Goal: Task Accomplishment & Management: Complete application form

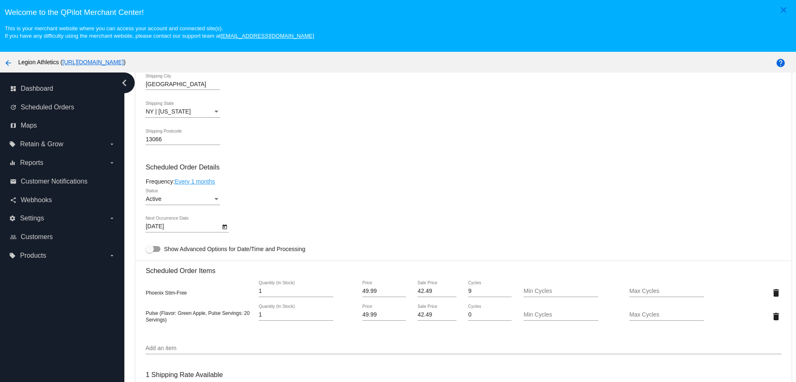
scroll to position [467, 0]
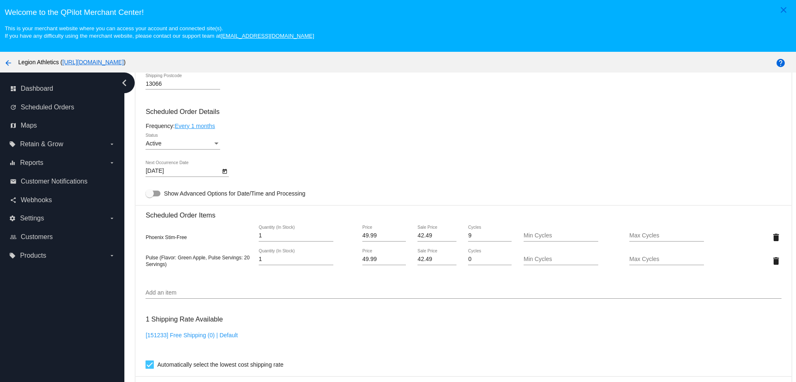
click at [180, 289] on div "Add an item" at bounding box center [464, 291] width 636 height 16
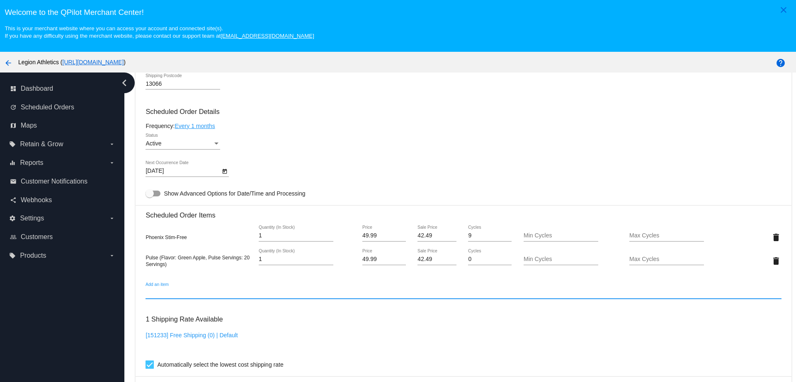
click at [182, 291] on input "Add an item" at bounding box center [464, 293] width 636 height 7
paste input "264781"
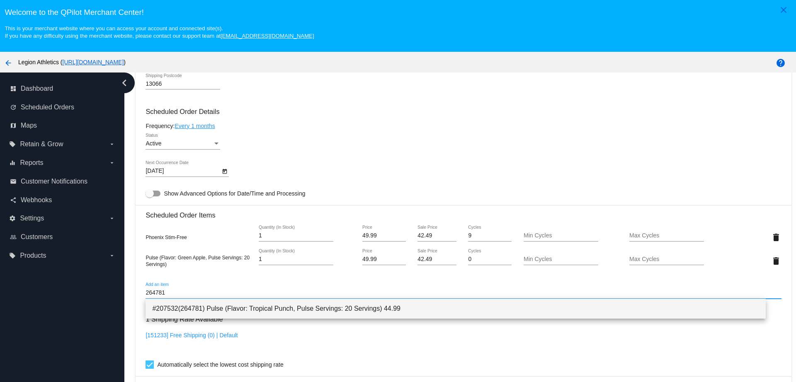
type input "264781"
click at [200, 307] on span "#207532(264781) Pulse (Flavor: Tropical Punch, Pulse Servings: 20 Servings) 44.…" at bounding box center [455, 309] width 607 height 20
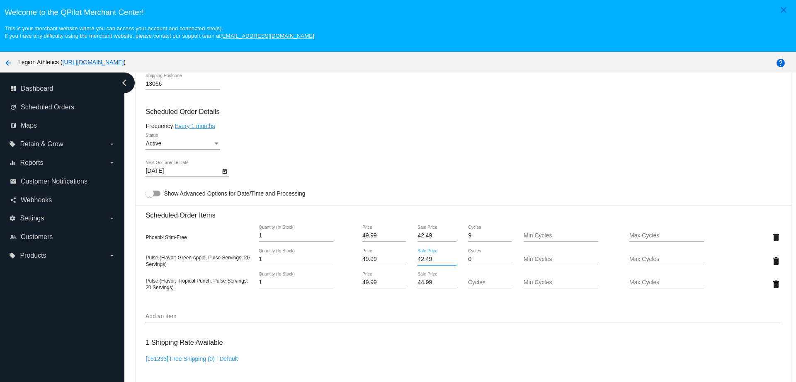
drag, startPoint x: 431, startPoint y: 262, endPoint x: 413, endPoint y: 261, distance: 17.9
click at [418, 261] on input "42.49" at bounding box center [437, 259] width 39 height 7
drag, startPoint x: 429, startPoint y: 285, endPoint x: 409, endPoint y: 285, distance: 19.9
click at [409, 285] on mat-card "Customer 5377620: Stan Speer smspeer60@gmail.com Customer Shipping Enter Shippi…" at bounding box center [464, 241] width 656 height 876
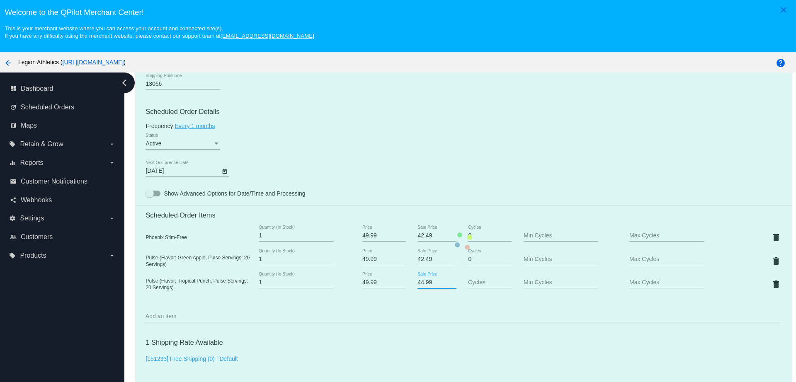
paste input "2.4"
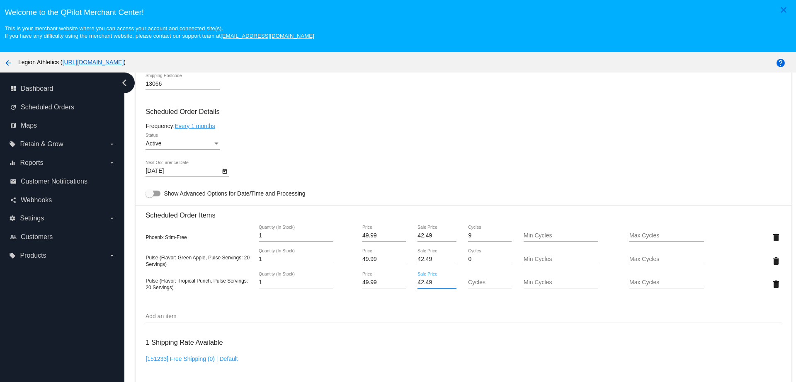
type input "42.49"
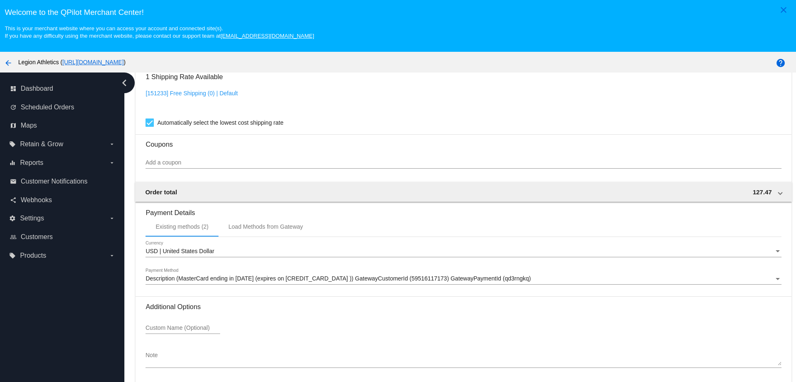
scroll to position [52, 0]
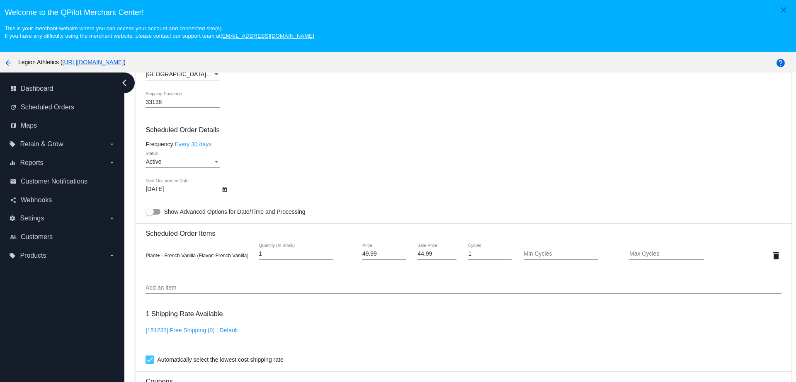
scroll to position [467, 0]
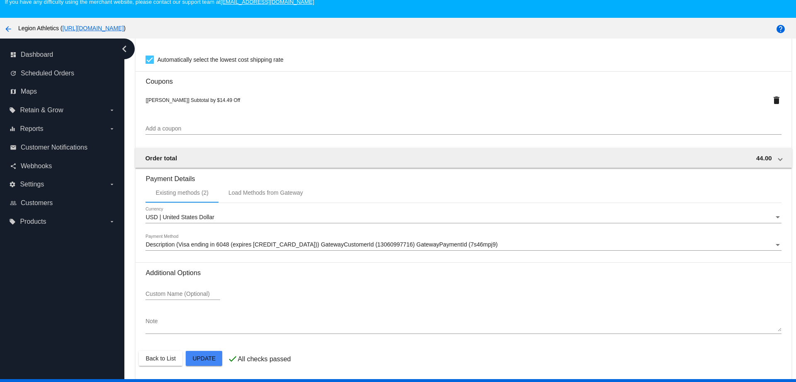
scroll to position [52, 0]
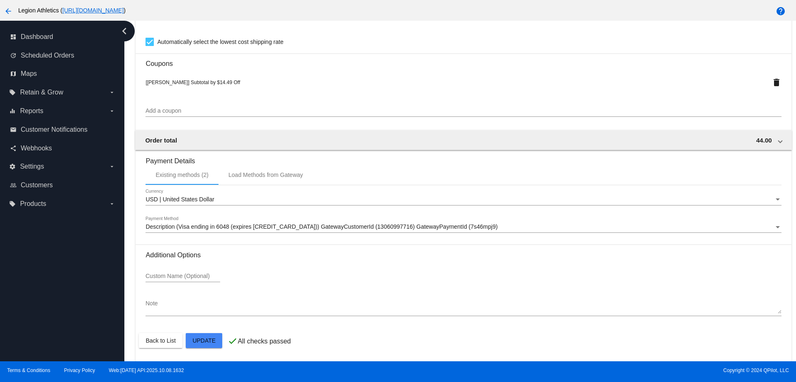
click at [279, 225] on span "Description (Visa ending in 6048 (expires [CREDIT_CARD_DATA])) GatewayCustomerI…" at bounding box center [322, 227] width 352 height 7
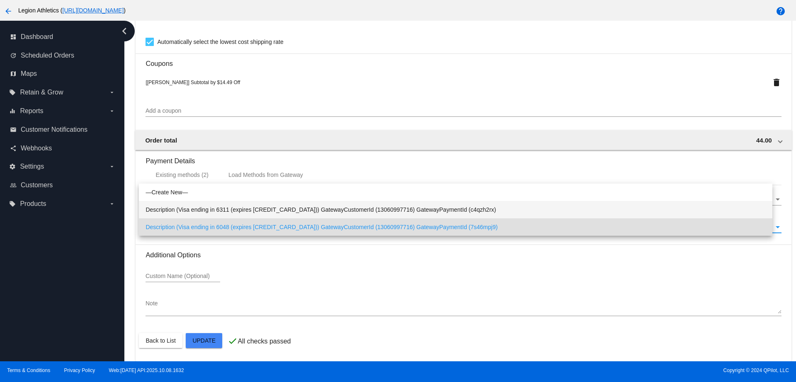
click at [295, 209] on span "Description (Visa ending in 6311 (expires 08/28)) GatewayCustomerId (1306099771…" at bounding box center [456, 209] width 620 height 17
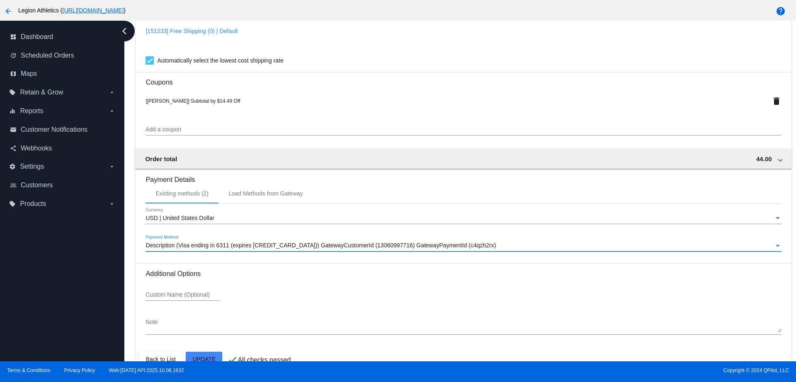
scroll to position [732, 0]
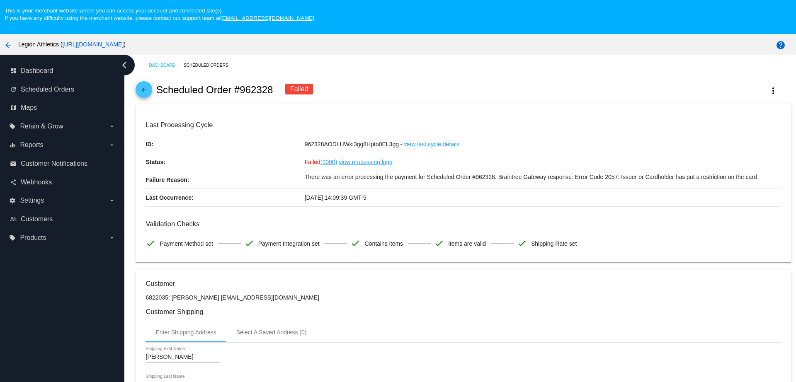
scroll to position [0, 0]
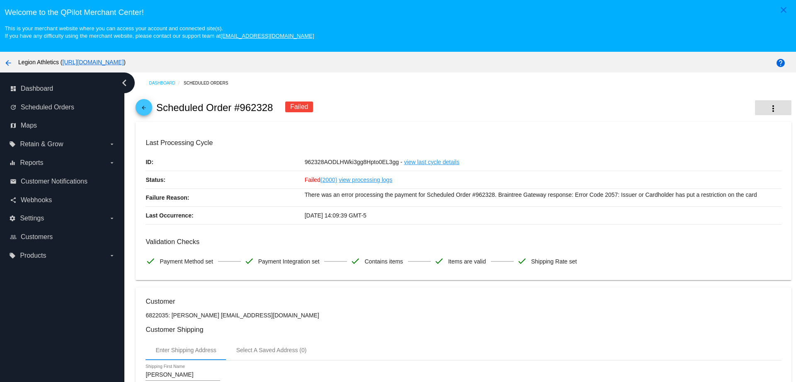
click at [769, 110] on mat-icon "more_vert" at bounding box center [774, 109] width 10 height 10
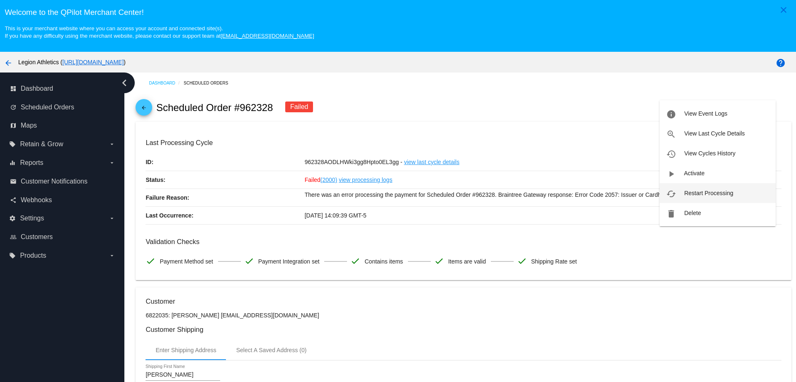
click at [720, 195] on span "Restart Processing" at bounding box center [708, 193] width 49 height 7
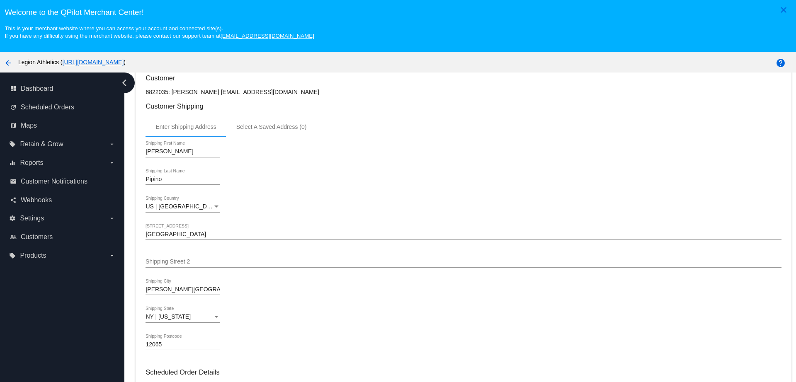
scroll to position [207, 0]
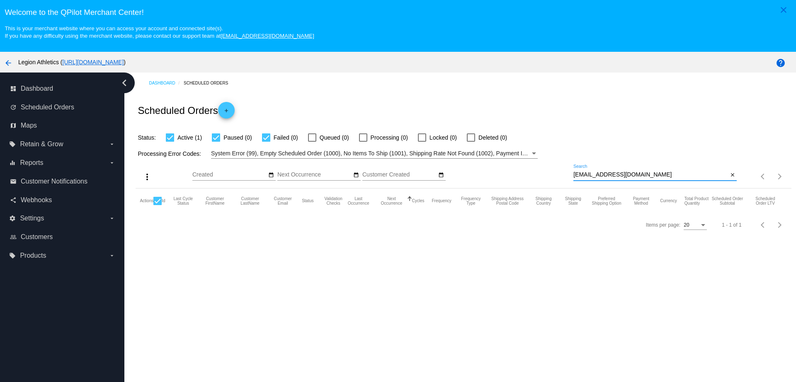
drag, startPoint x: 635, startPoint y: 177, endPoint x: 543, endPoint y: 161, distance: 93.8
click at [543, 161] on div "more_vert Oct Jan Feb Mar Apr 1" at bounding box center [464, 173] width 656 height 29
paste input "yingmeei@hot"
type input "yingmeei@hotmail.com"
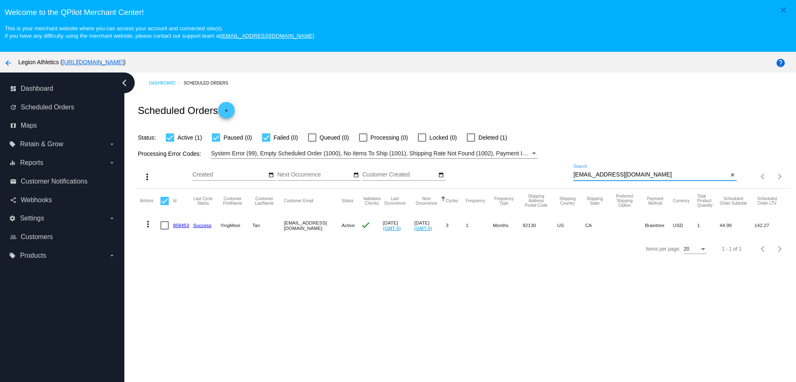
click at [176, 225] on link "858453" at bounding box center [181, 225] width 16 height 5
click at [109, 143] on icon "arrow_drop_down" at bounding box center [112, 144] width 7 height 7
click at [0, 0] on input "local_offer Retain & Grow arrow_drop_down" at bounding box center [0, 0] width 0 height 0
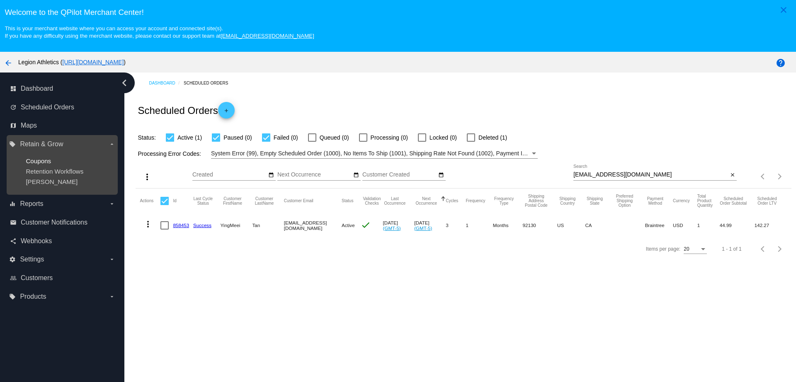
click at [46, 162] on span "Coupons" at bounding box center [38, 161] width 25 height 7
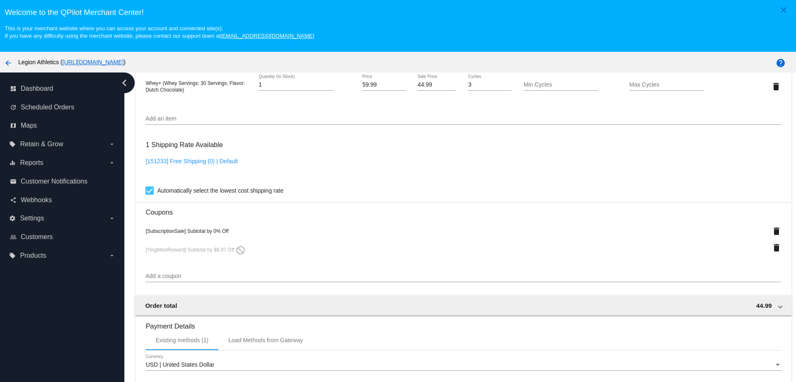
scroll to position [622, 0]
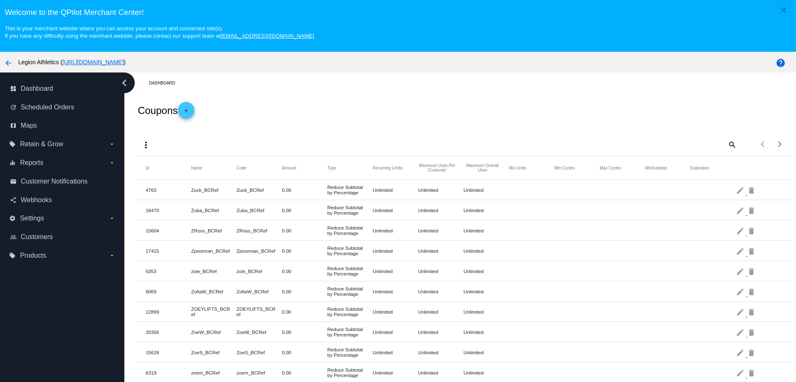
click at [184, 111] on mat-icon "add" at bounding box center [186, 113] width 10 height 10
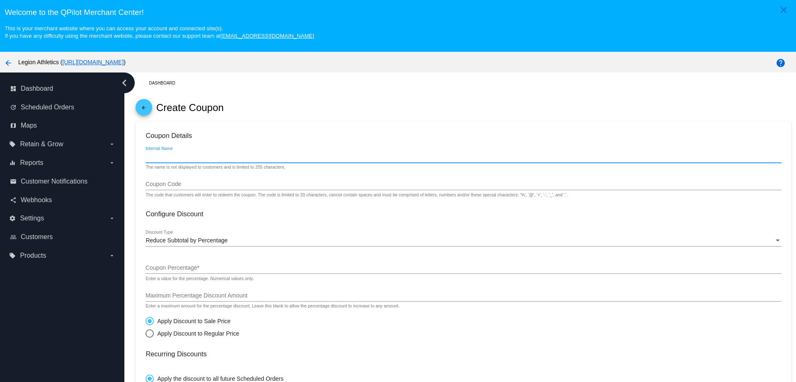
click at [181, 155] on input "Internal Name" at bounding box center [464, 157] width 636 height 7
type input "YingmeeiInternal"
click at [177, 184] on input "Coupon Code" at bounding box center [464, 184] width 636 height 7
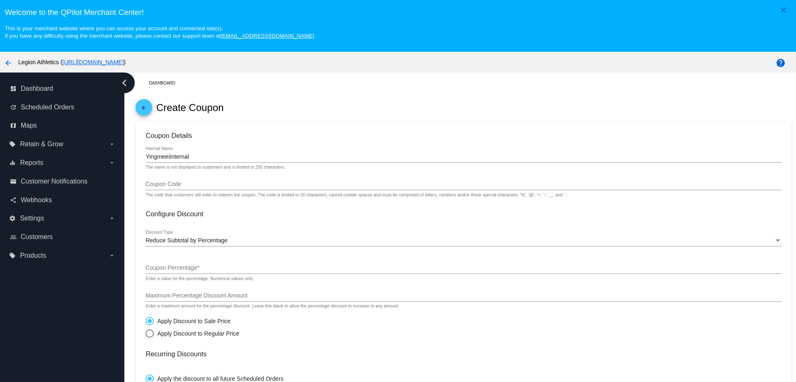
drag, startPoint x: 143, startPoint y: 156, endPoint x: 157, endPoint y: 158, distance: 14.2
click at [157, 158] on mat-card "Coupon Details YingmeeiInternal Internal Name The name is not displayed to cust…" at bounding box center [464, 362] width 656 height 480
click at [160, 175] on div "Coupon Code" at bounding box center [464, 182] width 636 height 16
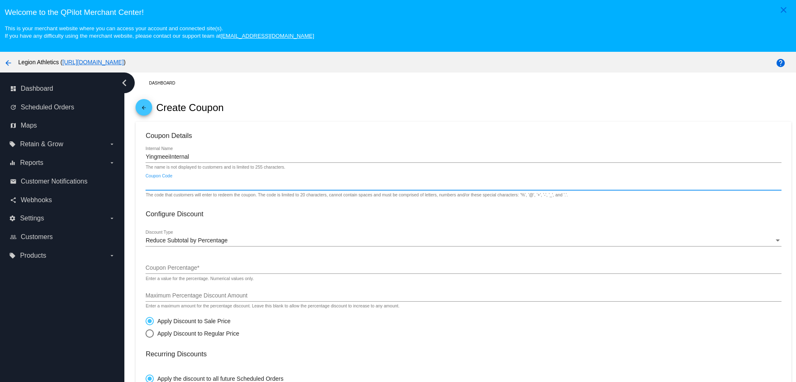
click at [163, 184] on input "Coupon Code" at bounding box center [464, 184] width 636 height 7
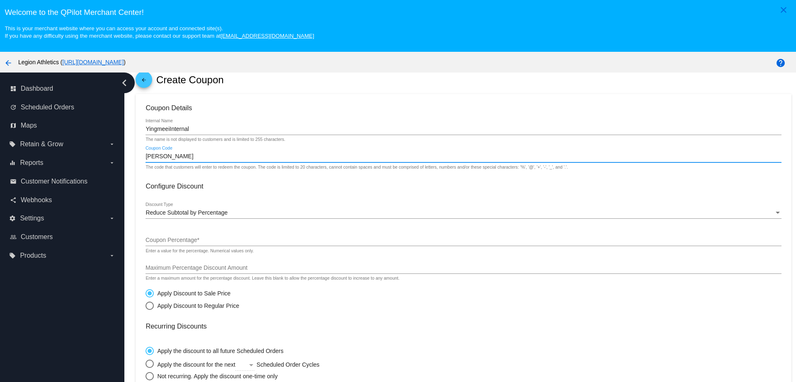
scroll to position [52, 0]
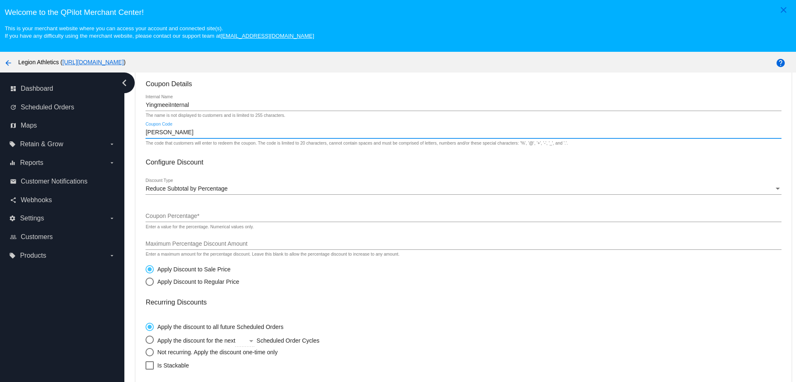
type input "Yingmeei_points"
click at [207, 191] on span "Reduce Subtotal by Percentage" at bounding box center [187, 188] width 82 height 7
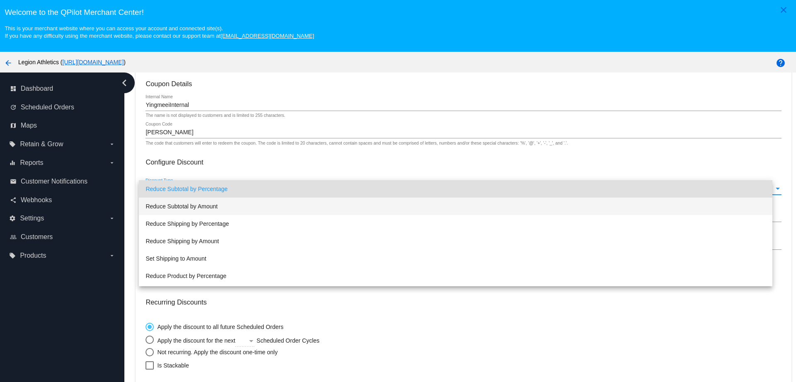
click at [205, 210] on span "Reduce Subtotal by Amount" at bounding box center [456, 206] width 620 height 17
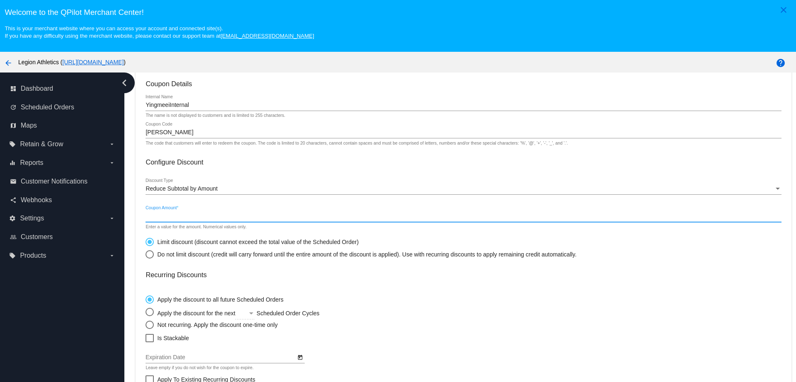
click at [203, 217] on input "Coupon Amount *" at bounding box center [464, 216] width 636 height 7
click at [155, 216] on input "1.45" at bounding box center [464, 216] width 636 height 7
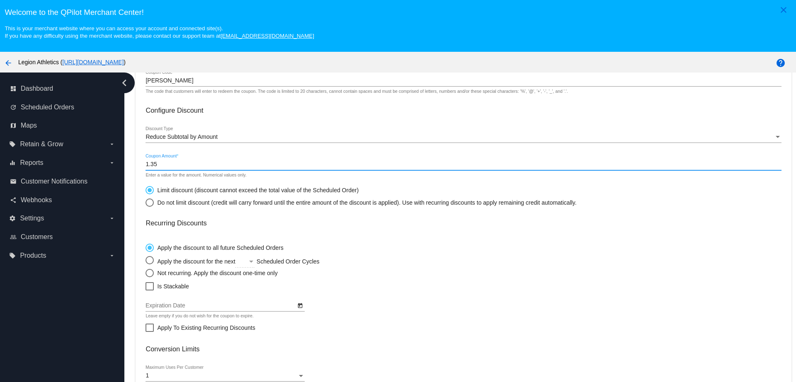
scroll to position [156, 0]
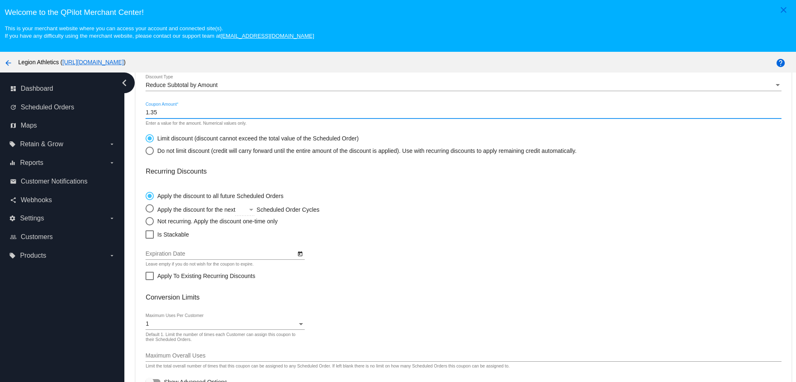
type input "1.35"
click at [147, 222] on div "Select an option" at bounding box center [150, 221] width 8 height 8
click at [146, 221] on input "Not recurring. Apply the discount one-time only" at bounding box center [145, 221] width 0 height 0
radio input "true"
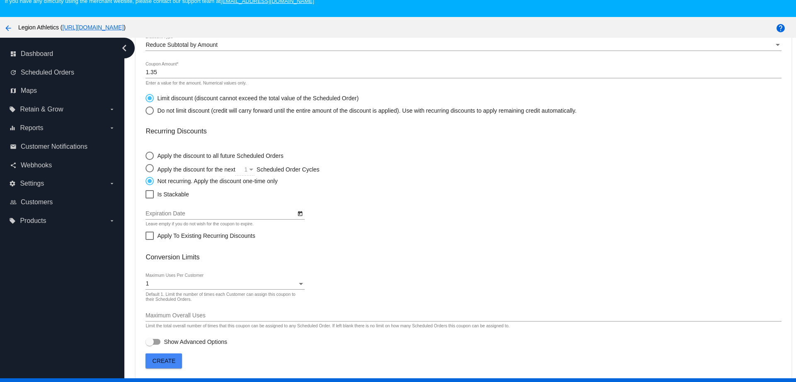
scroll to position [52, 0]
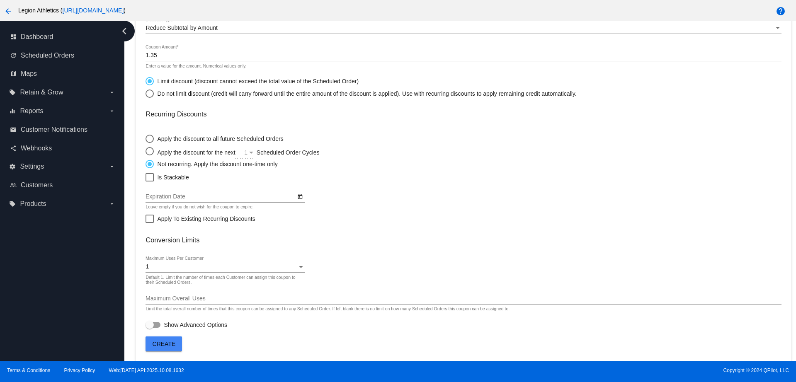
click at [166, 342] on span "Create" at bounding box center [164, 344] width 23 height 7
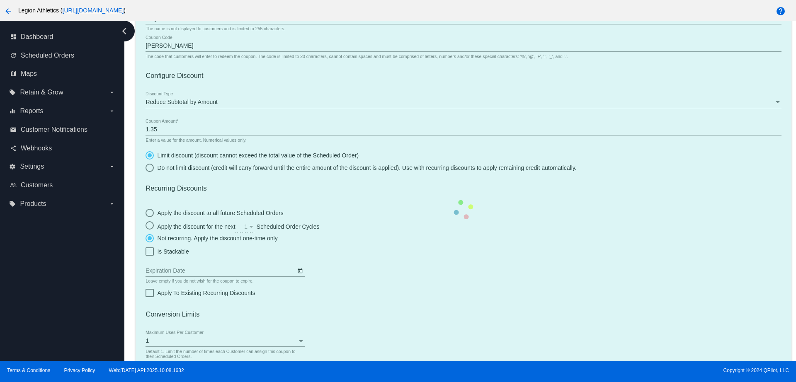
scroll to position [0, 0]
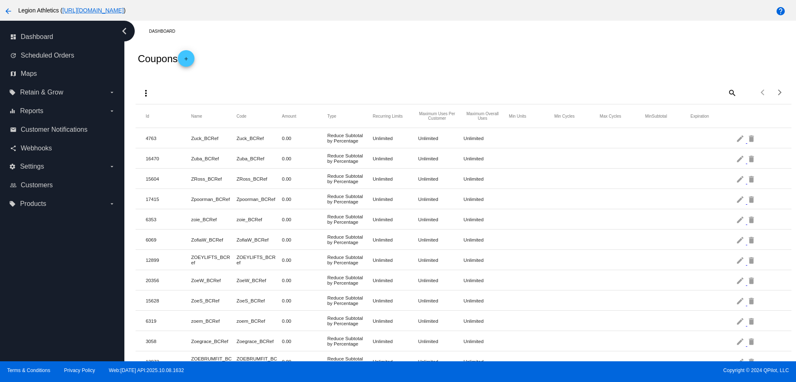
click at [727, 95] on mat-icon "search" at bounding box center [732, 92] width 10 height 13
click at [654, 100] on div "Search" at bounding box center [655, 93] width 163 height 24
click at [650, 92] on input "Search" at bounding box center [655, 91] width 163 height 7
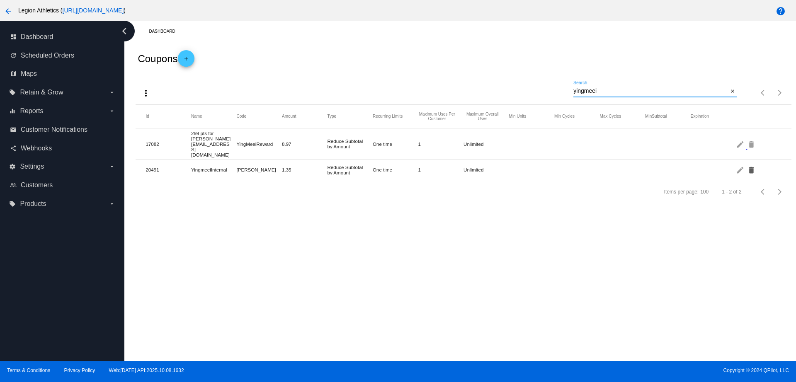
type input "yingmeei"
click at [747, 163] on mat-icon "delete" at bounding box center [752, 169] width 10 height 13
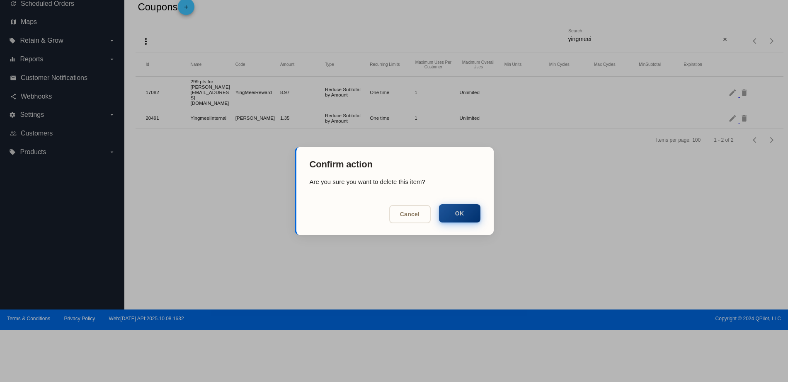
click at [470, 209] on button "OK" at bounding box center [459, 213] width 41 height 18
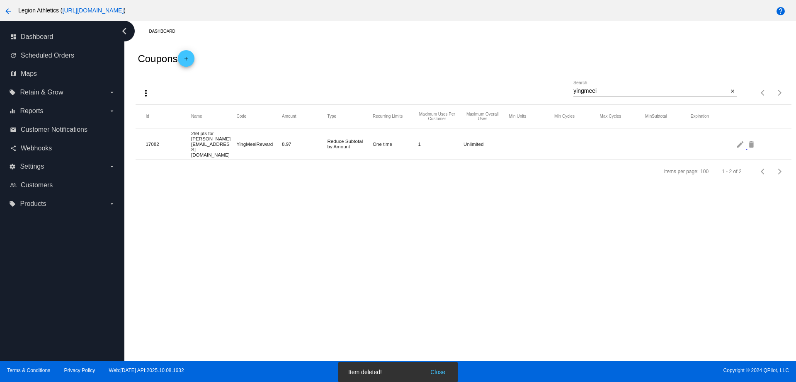
click at [191, 58] on mat-icon "add" at bounding box center [186, 61] width 10 height 10
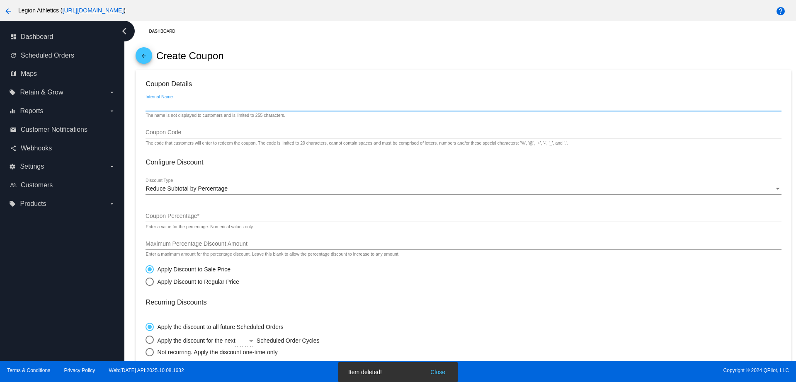
click at [194, 103] on input "Internal Name" at bounding box center [464, 105] width 636 height 7
type input "YingmeeiPoints"
click at [189, 131] on input "Coupon Code" at bounding box center [464, 132] width 636 height 7
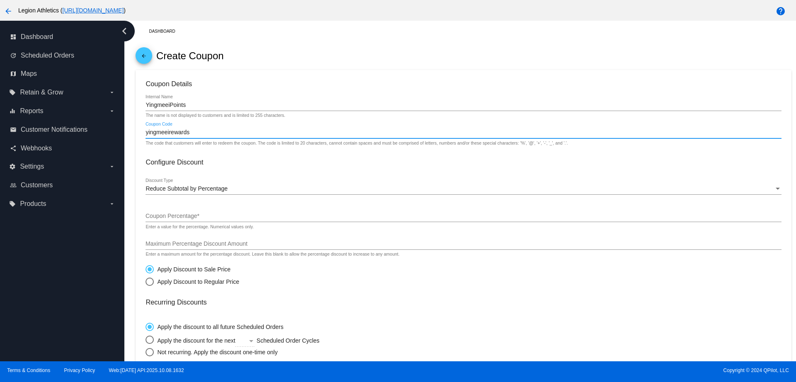
type input "yingmeeirewards"
click at [212, 192] on div "Reduce Subtotal by Percentage" at bounding box center [460, 189] width 628 height 7
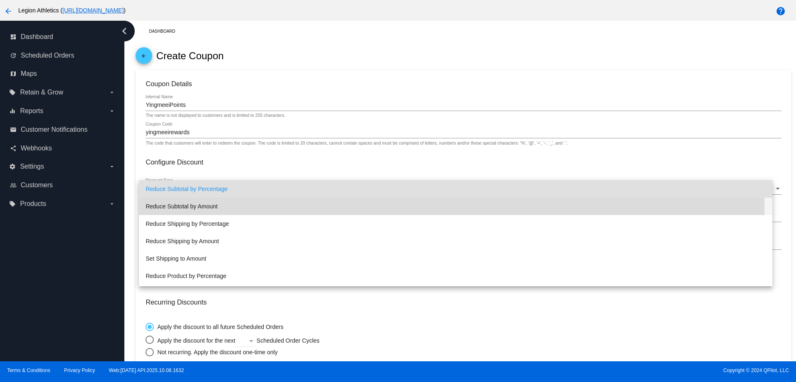
click at [203, 212] on span "Reduce Subtotal by Amount" at bounding box center [456, 206] width 620 height 17
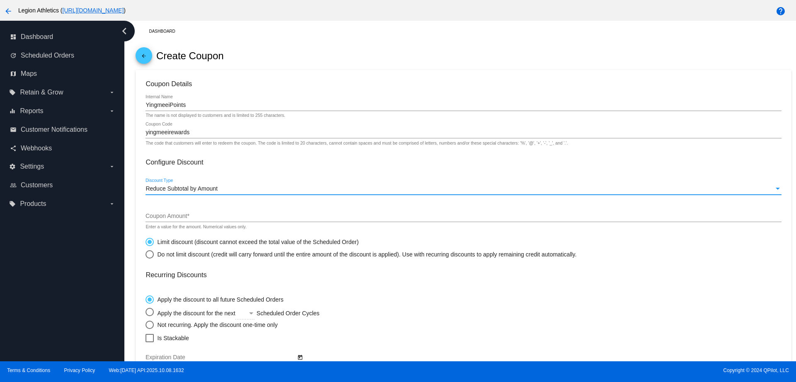
click at [195, 216] on input "Coupon Amount *" at bounding box center [464, 216] width 636 height 7
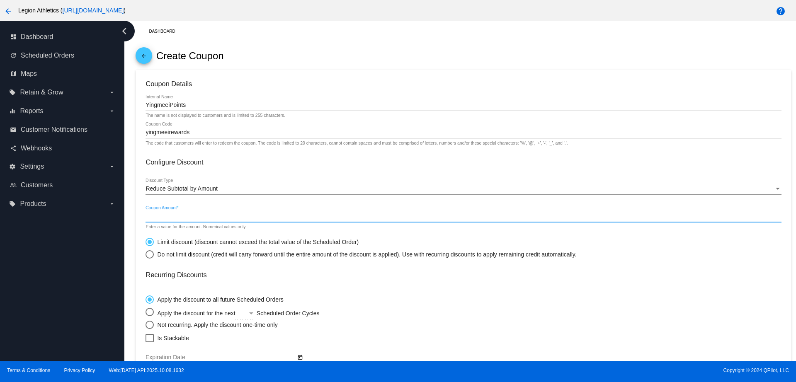
click at [195, 216] on input "Coupon Amount *" at bounding box center [464, 216] width 636 height 7
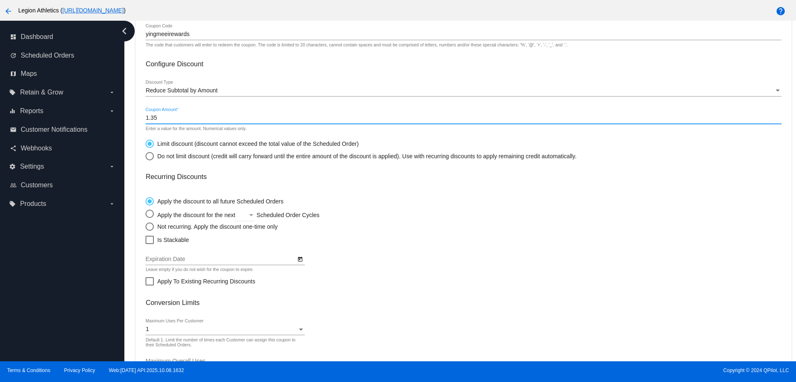
scroll to position [104, 0]
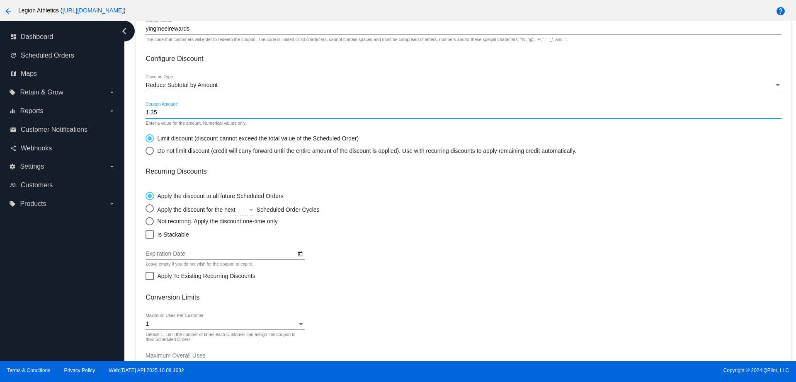
type input "1.35"
click at [153, 223] on div "Select an option" at bounding box center [150, 221] width 8 height 8
click at [146, 221] on input "Not recurring. Apply the discount one-time only" at bounding box center [145, 221] width 0 height 0
radio input "true"
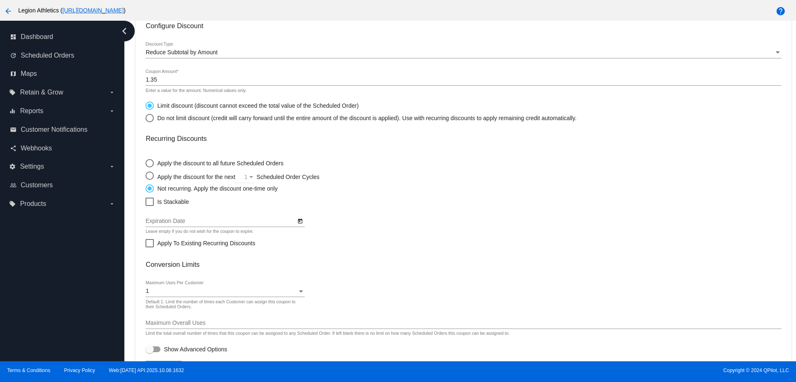
scroll to position [161, 0]
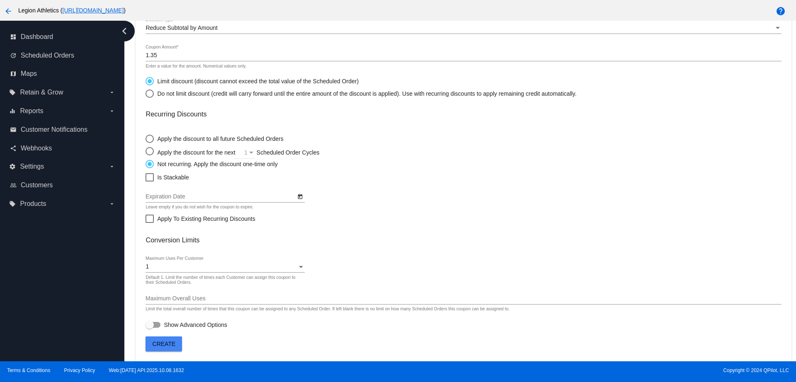
click at [173, 344] on span "Create" at bounding box center [164, 344] width 23 height 7
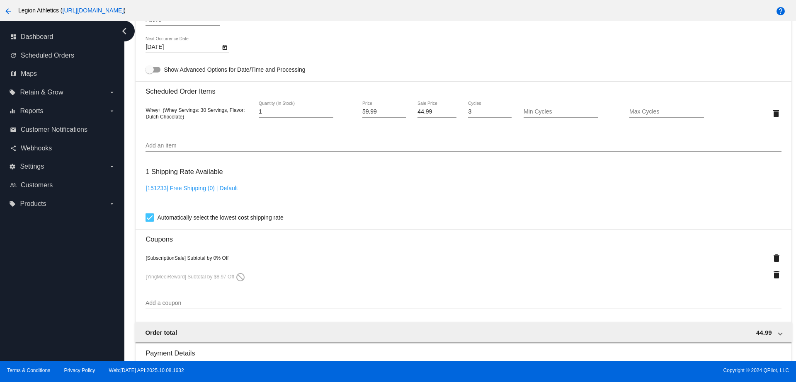
scroll to position [570, 0]
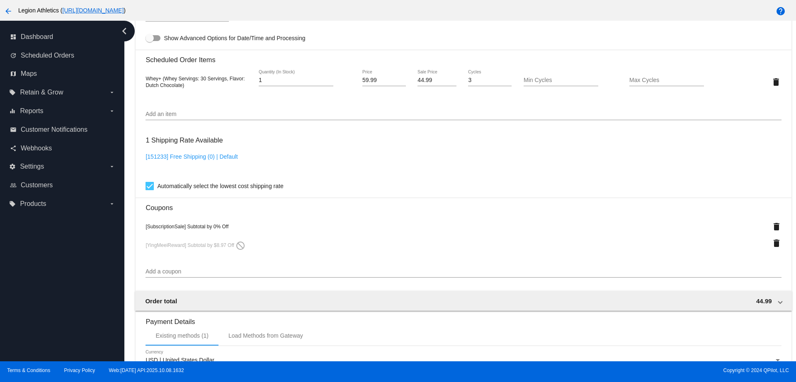
click at [182, 271] on input "Add a coupon" at bounding box center [464, 272] width 636 height 7
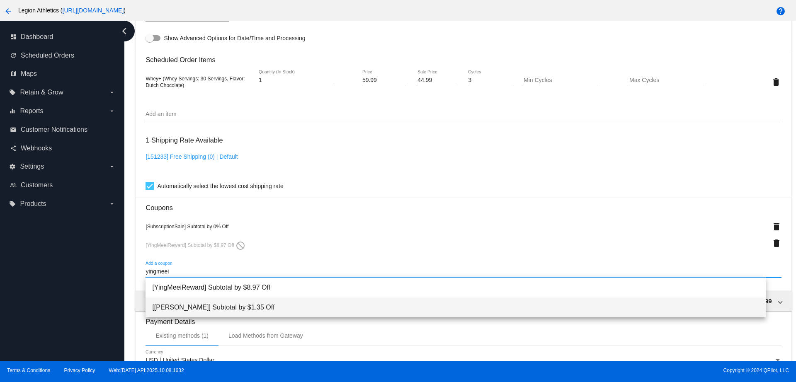
type input "yingmeei"
click at [223, 307] on span "[[PERSON_NAME]] Subtotal by $1.35 Off" at bounding box center [455, 308] width 607 height 20
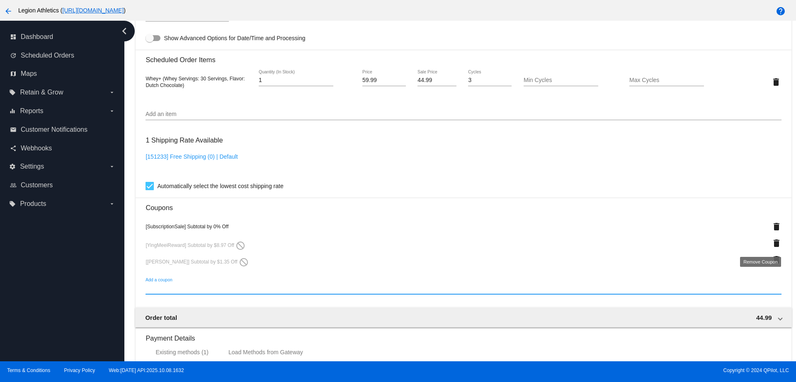
click at [772, 241] on mat-icon "delete" at bounding box center [777, 243] width 10 height 10
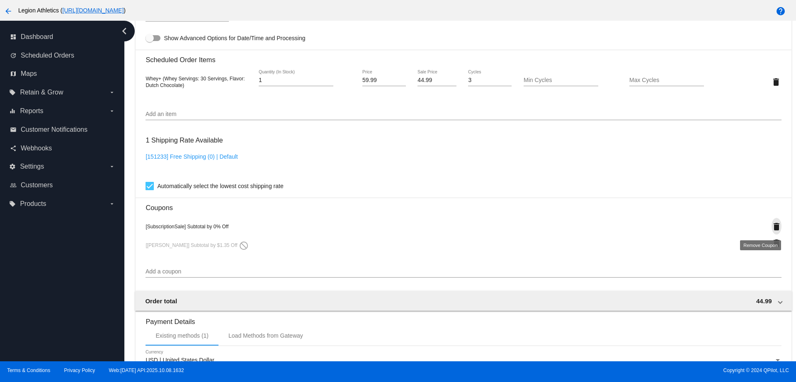
click at [772, 226] on mat-icon "delete" at bounding box center [777, 227] width 10 height 10
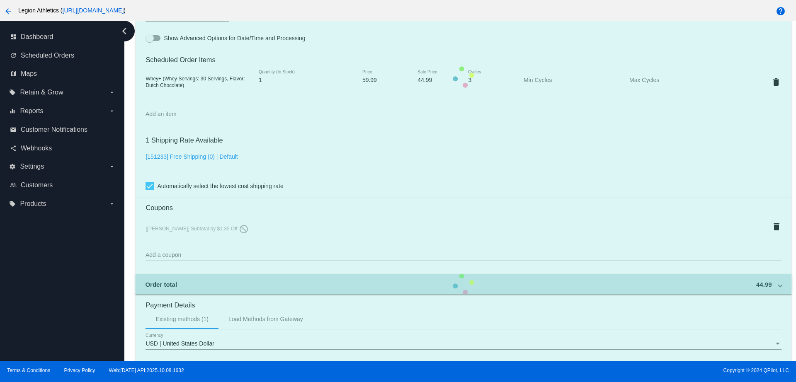
click at [297, 253] on mat-card "Customer 5120876: [PERSON_NAME] [PERSON_NAME][EMAIL_ADDRESS][DOMAIN_NAME] Custo…" at bounding box center [464, 77] width 656 height 859
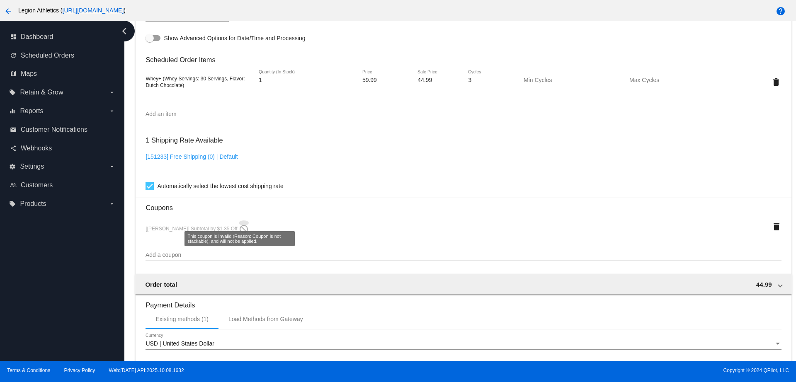
click at [239, 227] on mat-icon "do_not_disturb" at bounding box center [244, 229] width 10 height 10
click at [772, 226] on mat-icon "delete" at bounding box center [777, 227] width 10 height 10
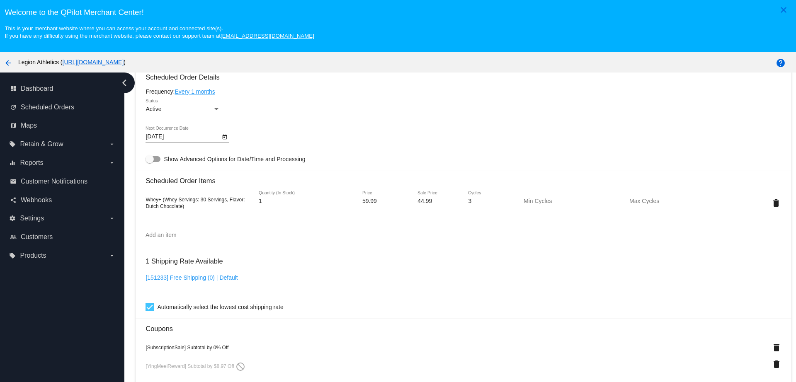
scroll to position [674, 0]
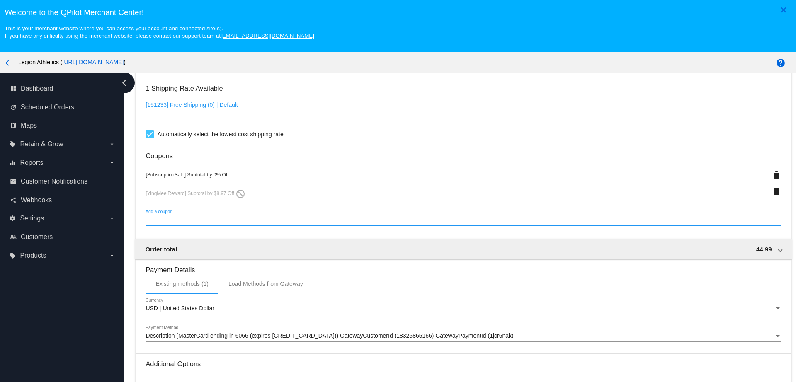
click at [180, 217] on input "Add a coupon" at bounding box center [464, 220] width 636 height 7
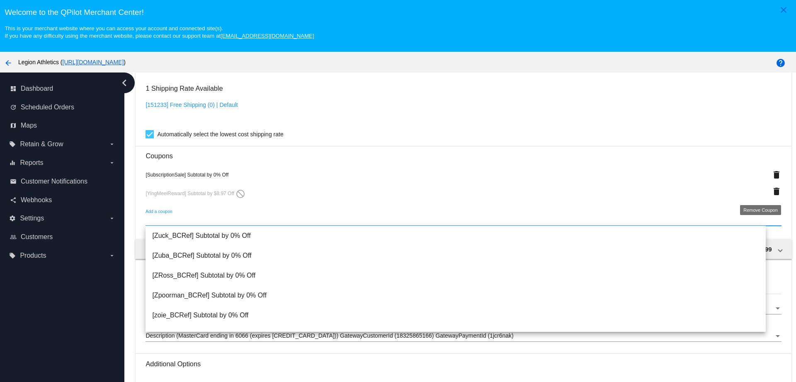
click at [772, 187] on mat-icon "delete" at bounding box center [777, 192] width 10 height 10
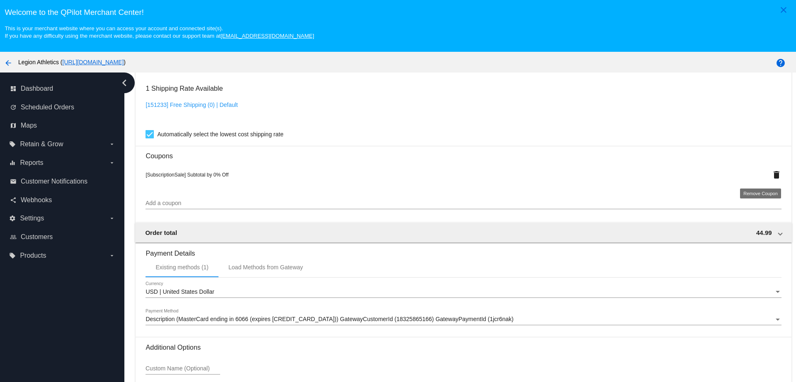
click at [772, 174] on mat-icon "delete" at bounding box center [777, 175] width 10 height 10
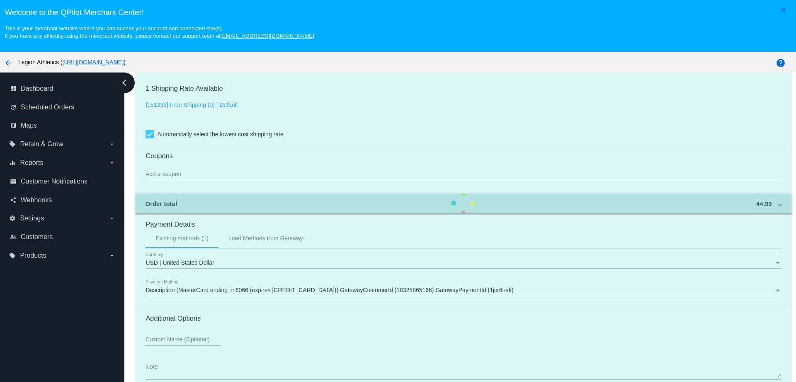
click at [239, 173] on mat-card "Customer 5120876: [PERSON_NAME] [PERSON_NAME][EMAIL_ADDRESS][DOMAIN_NAME] Custo…" at bounding box center [464, 11] width 656 height 830
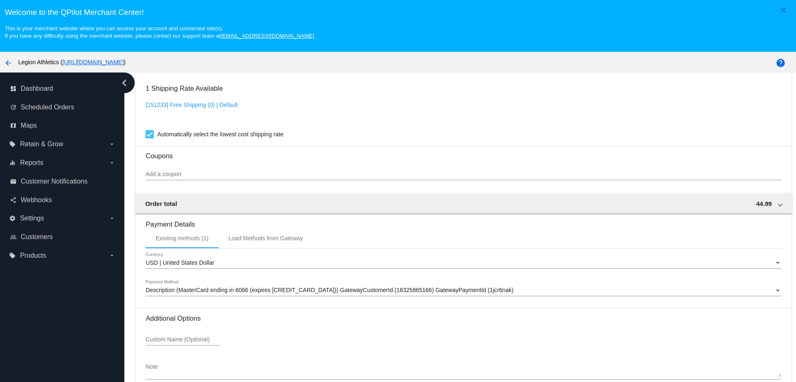
click at [223, 175] on input "Add a coupon" at bounding box center [464, 174] width 636 height 7
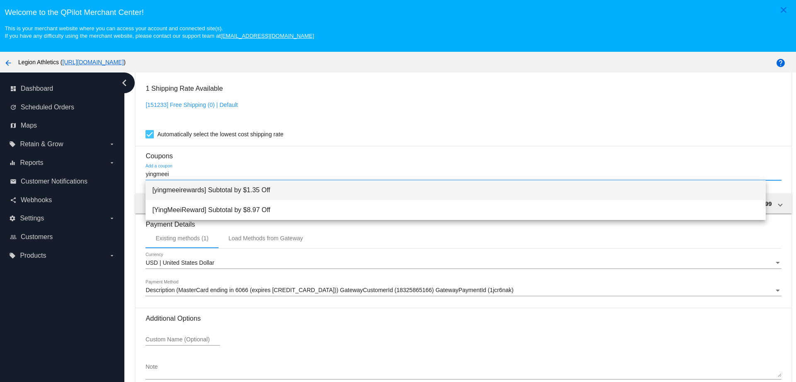
type input "yingmeei"
click at [255, 189] on span "[yingmeeirewards] Subtotal by $1.35 Off" at bounding box center [455, 190] width 607 height 20
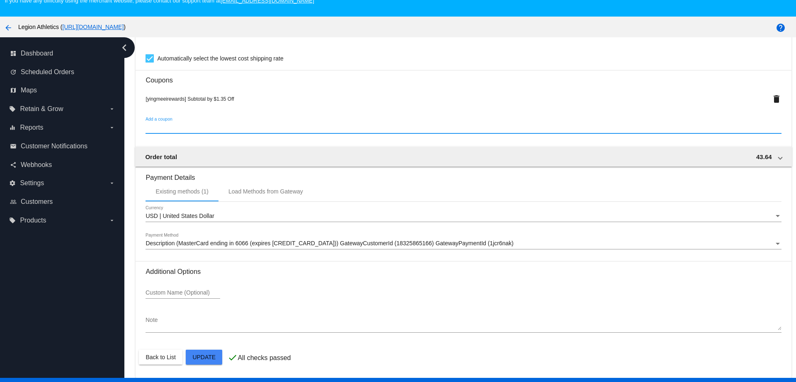
scroll to position [52, 0]
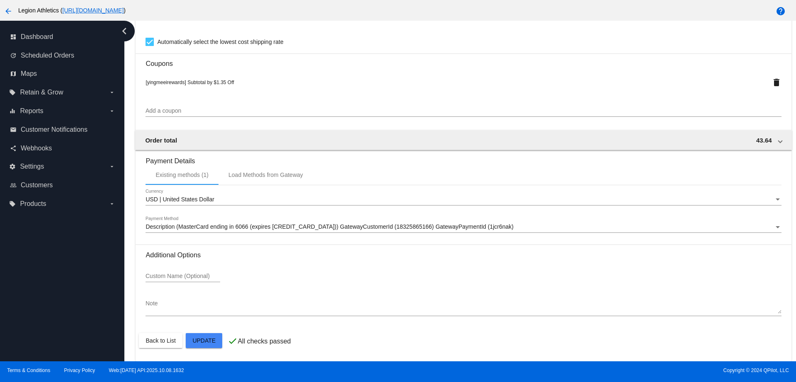
click at [216, 349] on mat-card-actions "Back to List Update" at bounding box center [463, 341] width 649 height 22
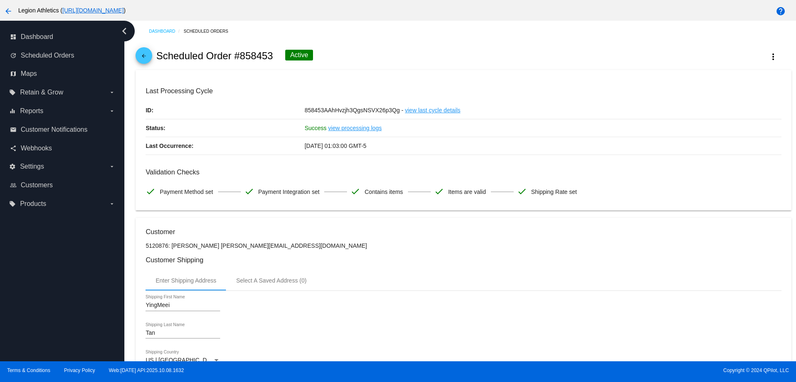
scroll to position [0, 0]
